Goal: Obtain resource: Download file/media

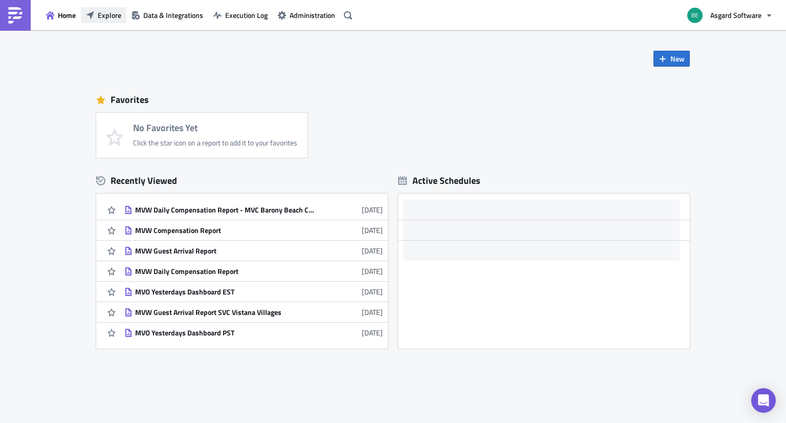
click at [115, 17] on span "Explore" at bounding box center [110, 15] width 24 height 11
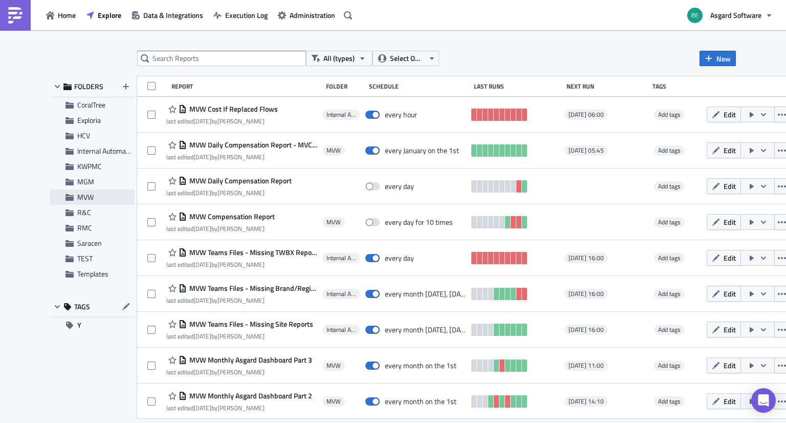
click at [90, 194] on span "MVW" at bounding box center [85, 196] width 16 height 11
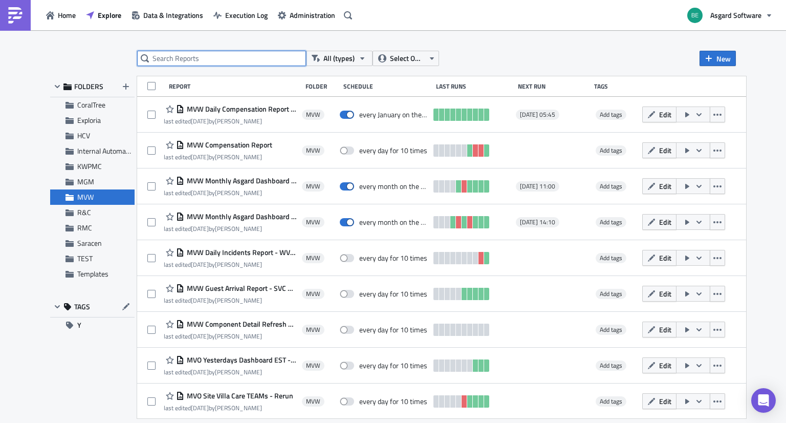
click at [207, 57] on input "text" at bounding box center [221, 58] width 169 height 15
type input "repeat"
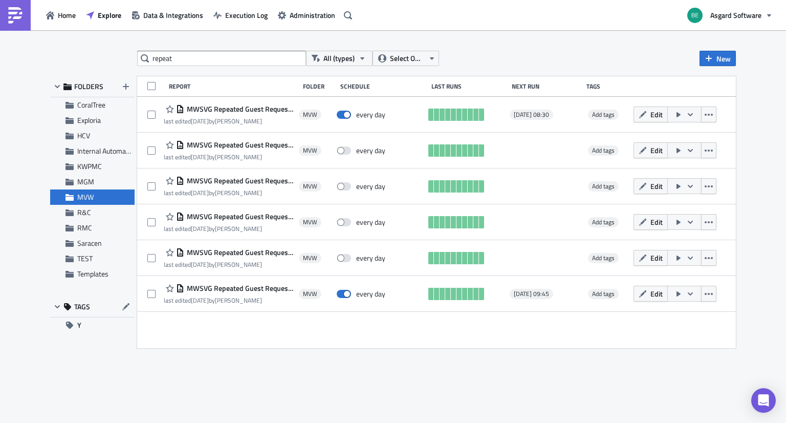
drag, startPoint x: 227, startPoint y: 288, endPoint x: 218, endPoint y: 351, distance: 63.6
click at [218, 351] on div "repeat All (types) Select Owner New FOLDERS CoralTree Exploria HCV Internal Aut…" at bounding box center [393, 227] width 696 height 353
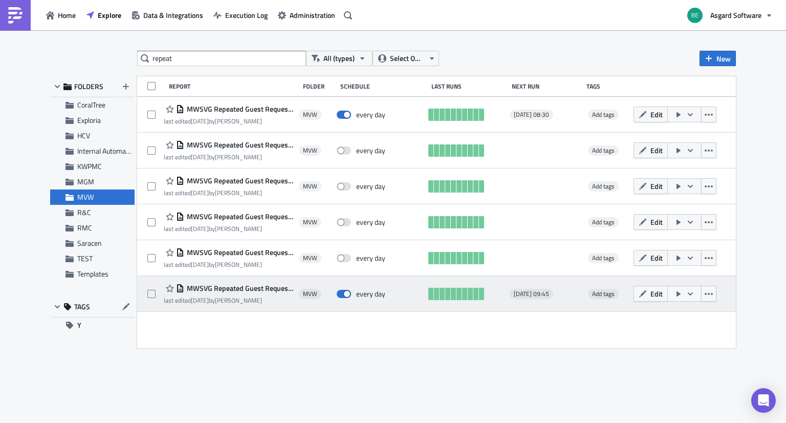
click at [242, 289] on span "MWSVG Repeated Guest Requests MVC Fairway Villas" at bounding box center [239, 288] width 110 height 9
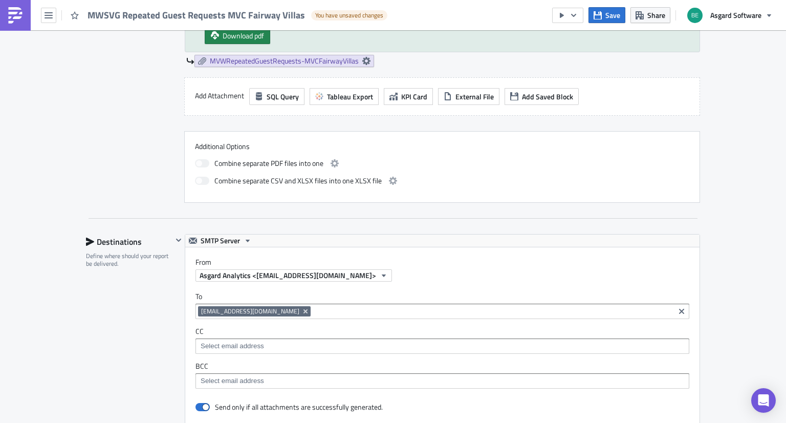
scroll to position [286, 0]
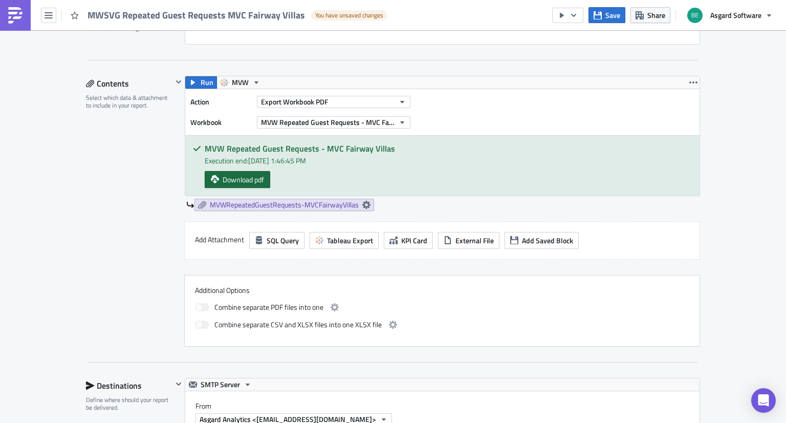
click at [232, 178] on span "Download pdf" at bounding box center [243, 179] width 41 height 11
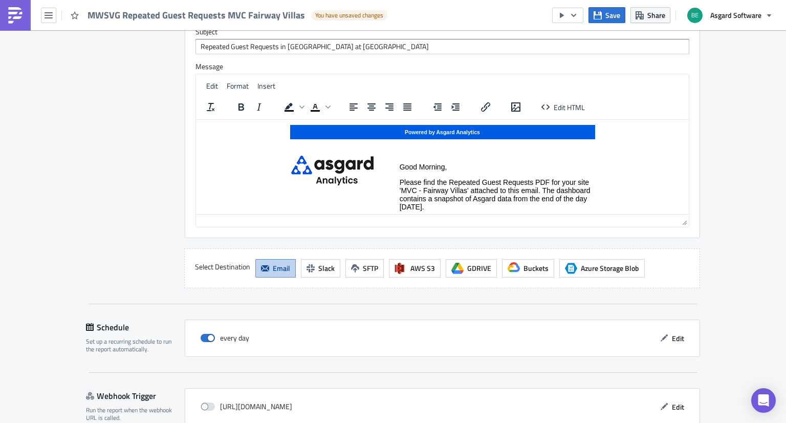
scroll to position [878, 0]
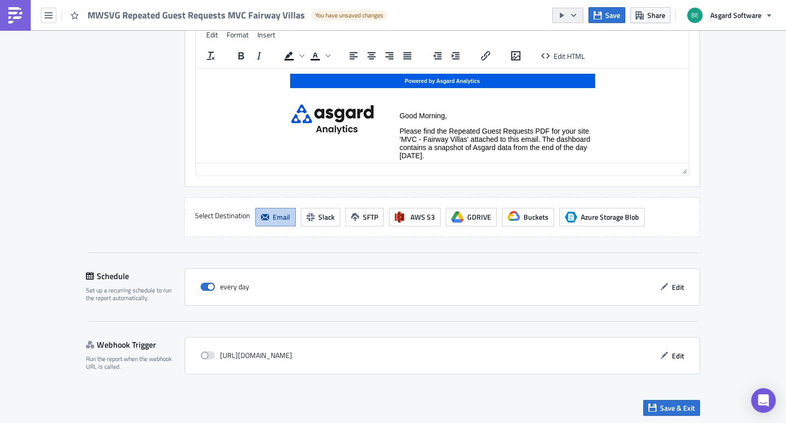
click at [572, 15] on icon "button" at bounding box center [574, 15] width 8 height 8
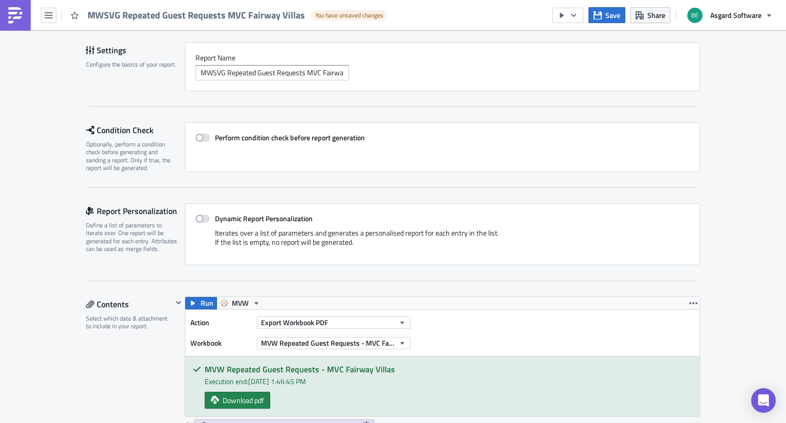
scroll to position [0, 0]
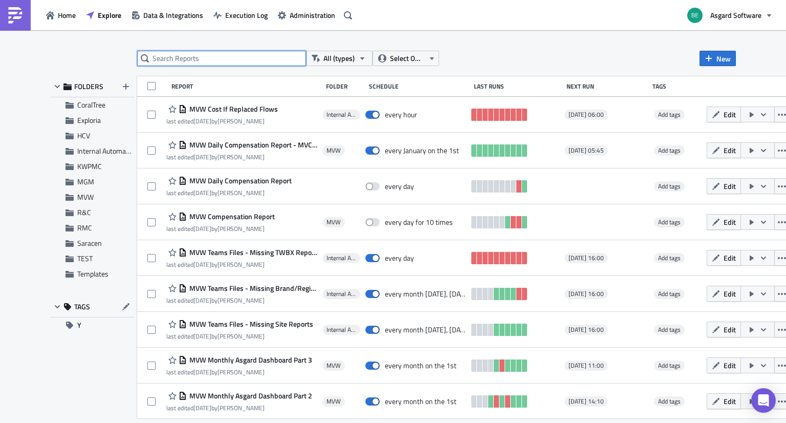
click at [177, 56] on input "text" at bounding box center [221, 58] width 169 height 15
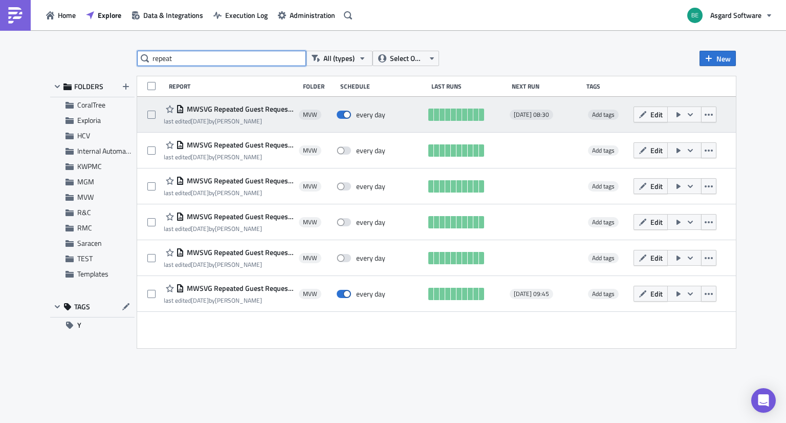
type input "repeat"
click at [241, 108] on span "MWSVG Repeated Guest Requests Engineering" at bounding box center [239, 108] width 110 height 9
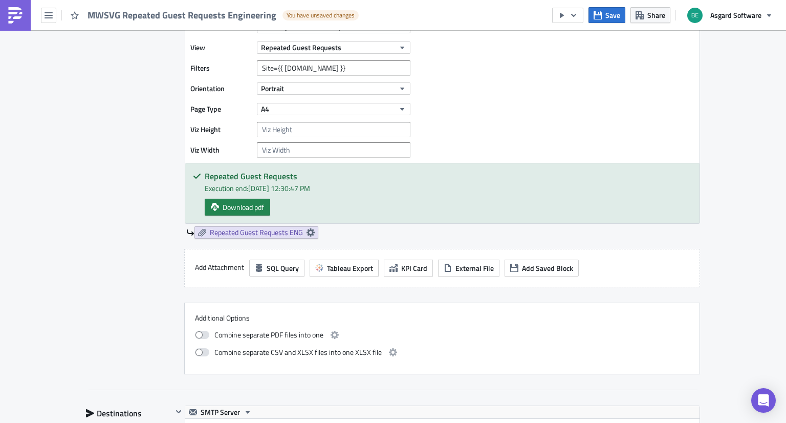
scroll to position [628, 0]
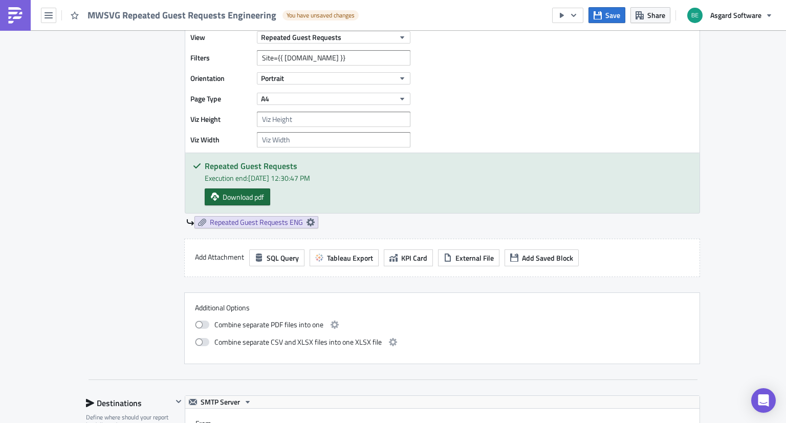
click at [233, 198] on span "Download pdf" at bounding box center [243, 196] width 41 height 11
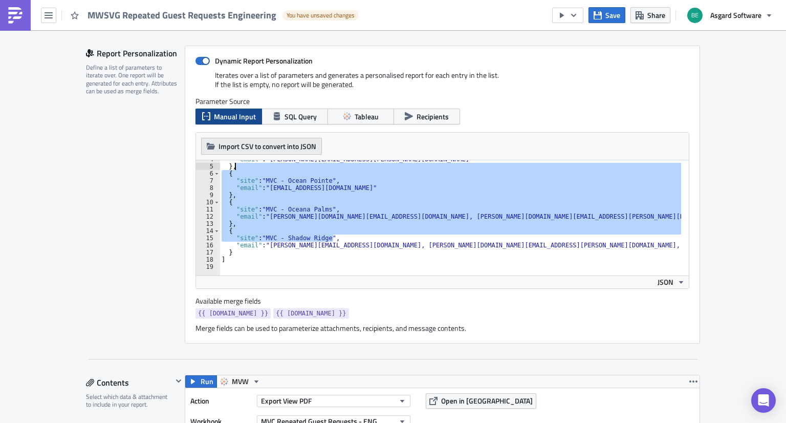
scroll to position [0, 0]
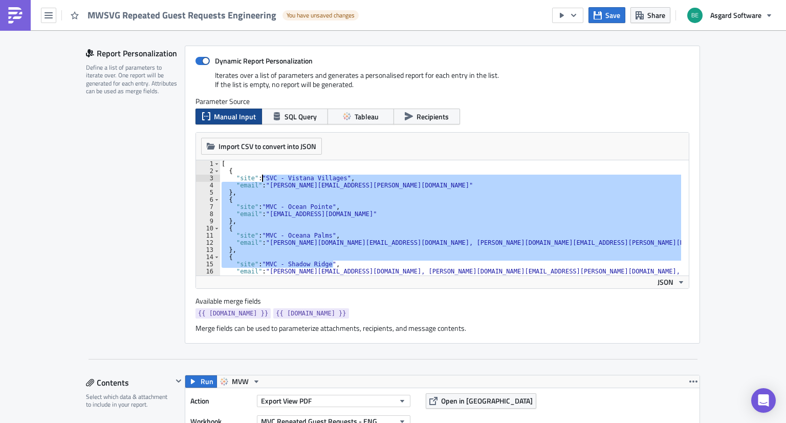
drag, startPoint x: 341, startPoint y: 238, endPoint x: 259, endPoint y: 179, distance: 101.6
click at [259, 179] on div "[ { "site" : "SVC - Vistana Villages" , "email" : "[PERSON_NAME][EMAIL_ADDRESS]…" at bounding box center [477, 221] width 514 height 122
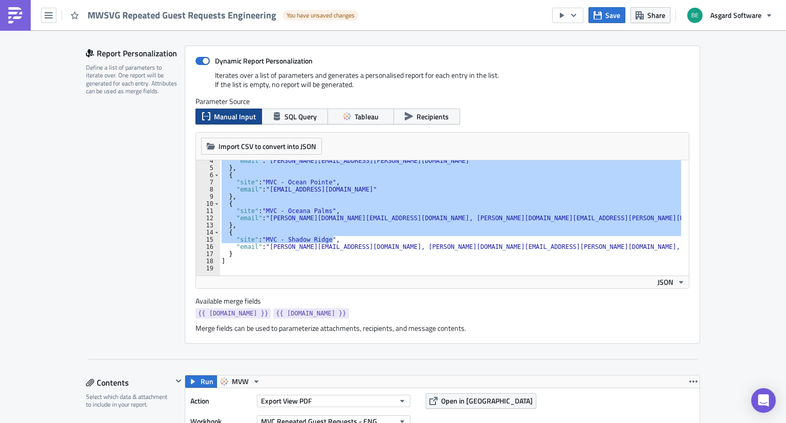
scroll to position [25, 0]
type textarea "]"
